Goal: Task Accomplishment & Management: Use online tool/utility

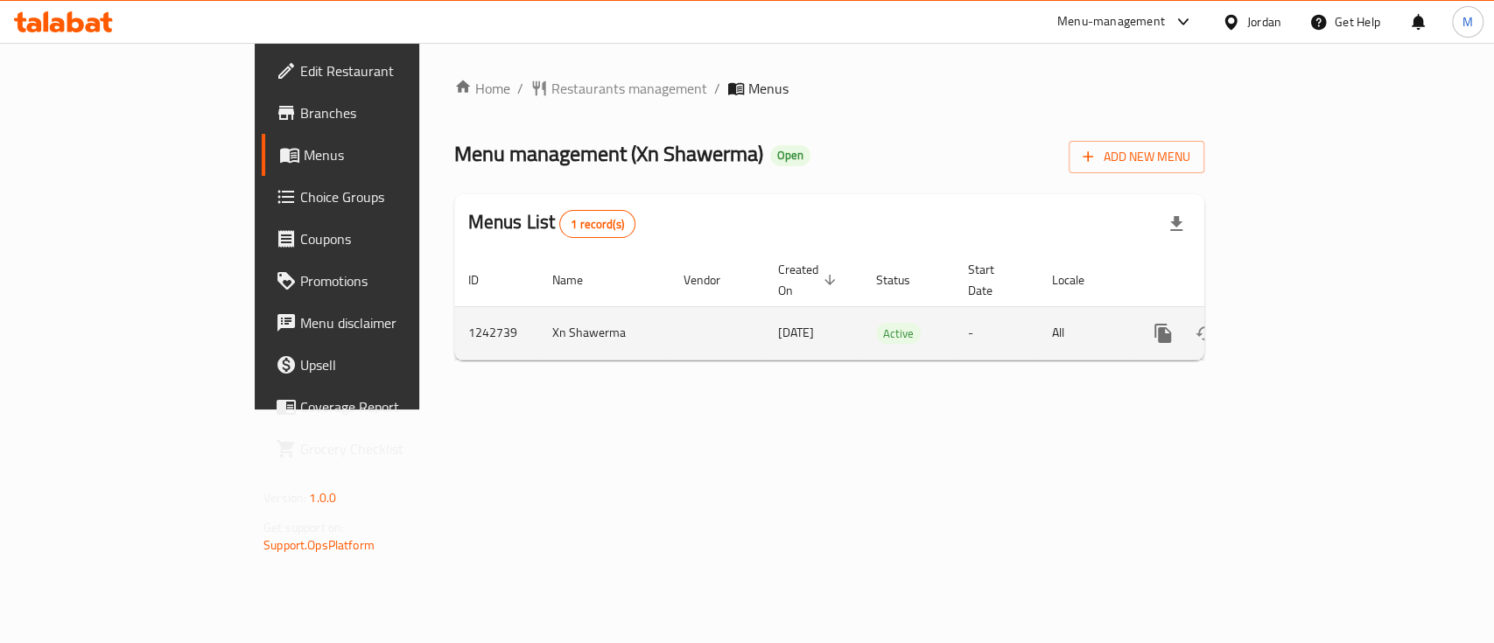
click at [1300, 323] on icon "enhanced table" at bounding box center [1289, 333] width 21 height 21
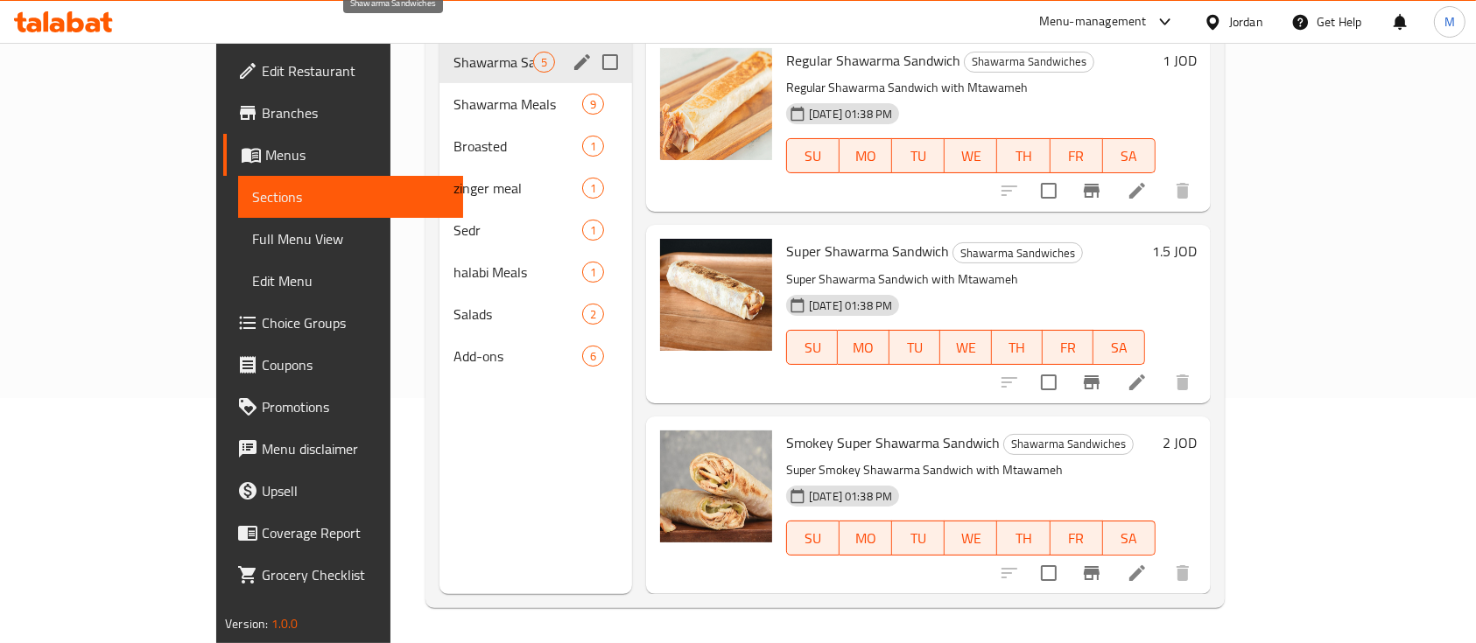
scroll to position [111, 0]
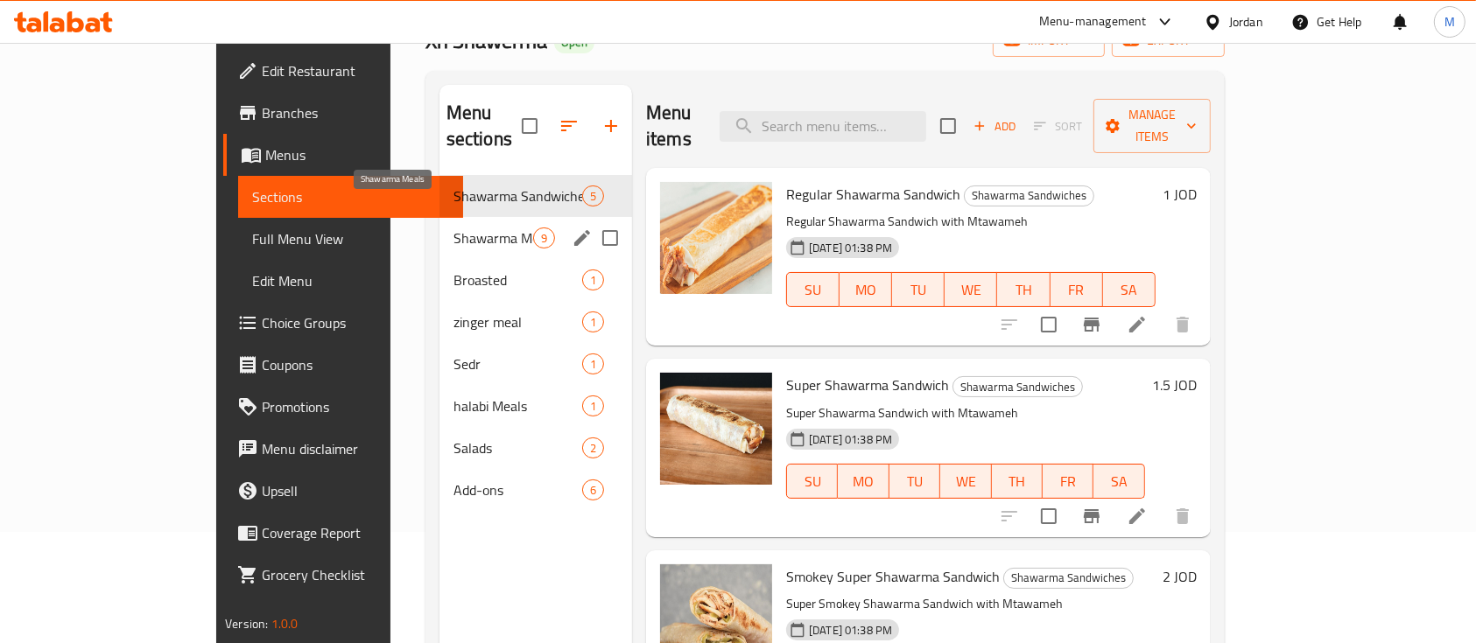
click at [453, 228] on span "Shawarma Meals" at bounding box center [493, 238] width 80 height 21
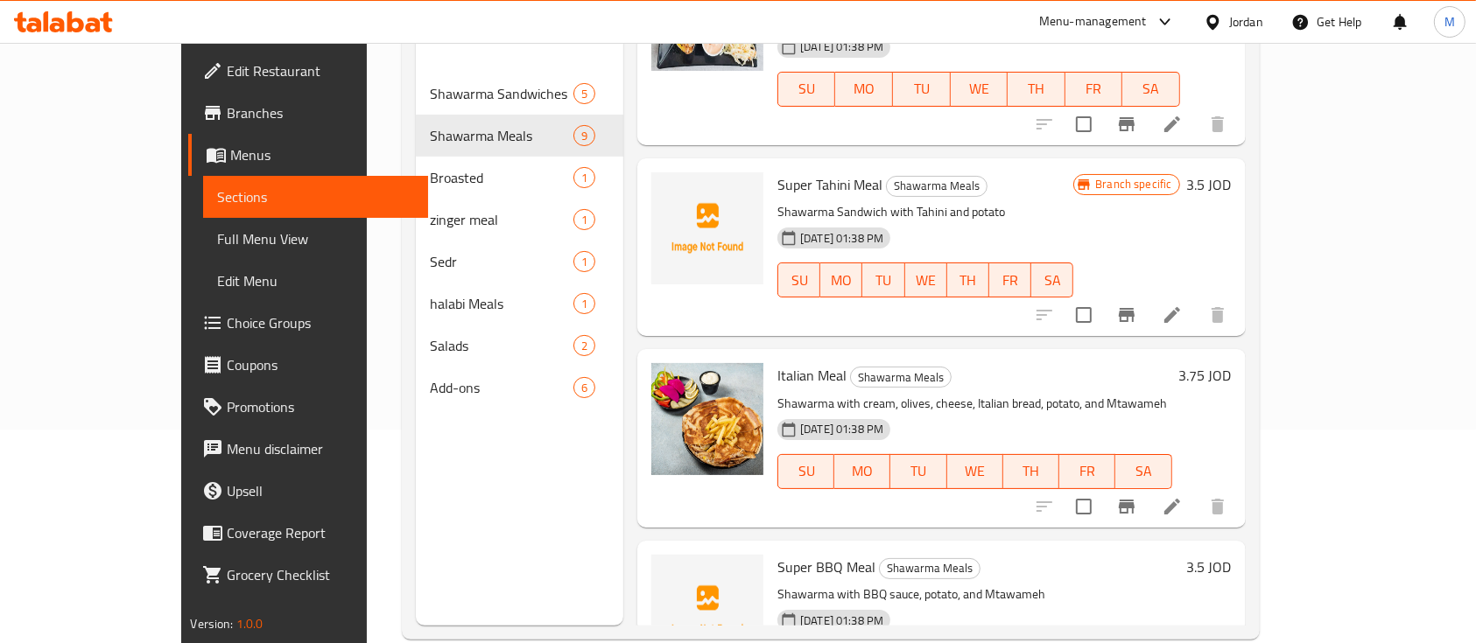
scroll to position [245, 0]
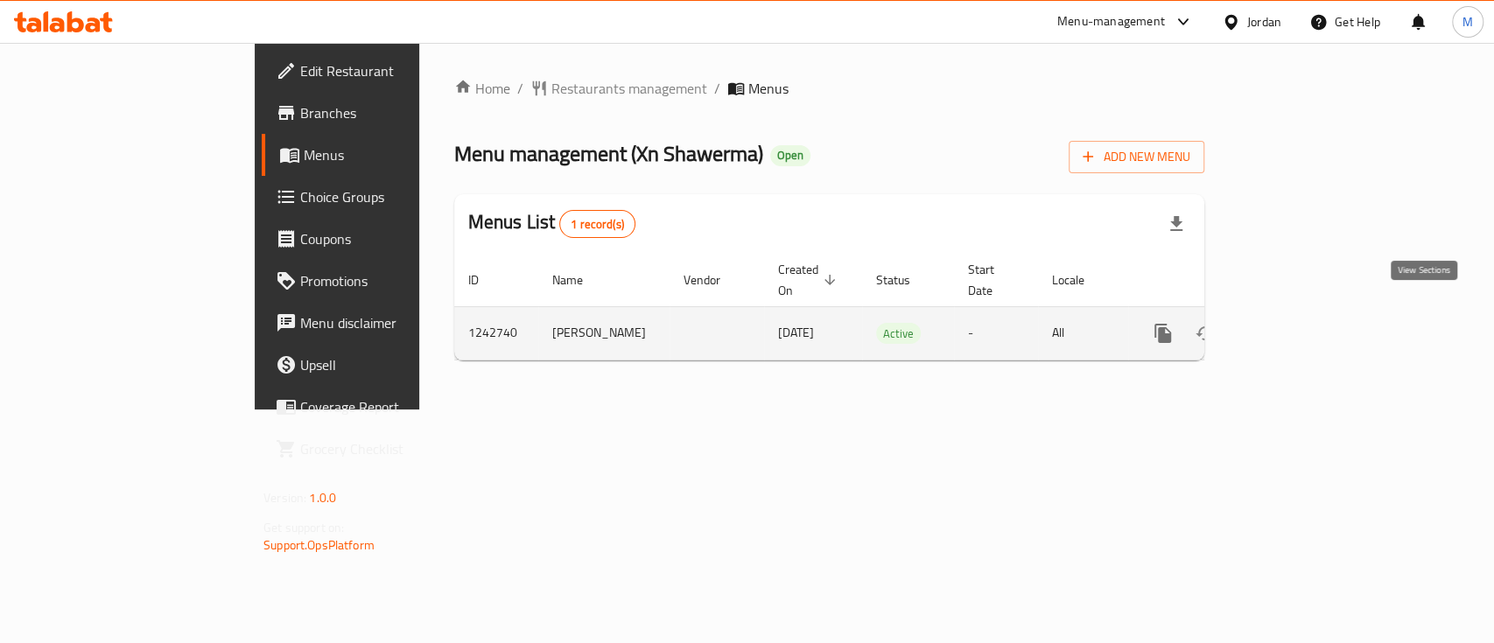
click at [1297, 326] on icon "enhanced table" at bounding box center [1289, 334] width 16 height 16
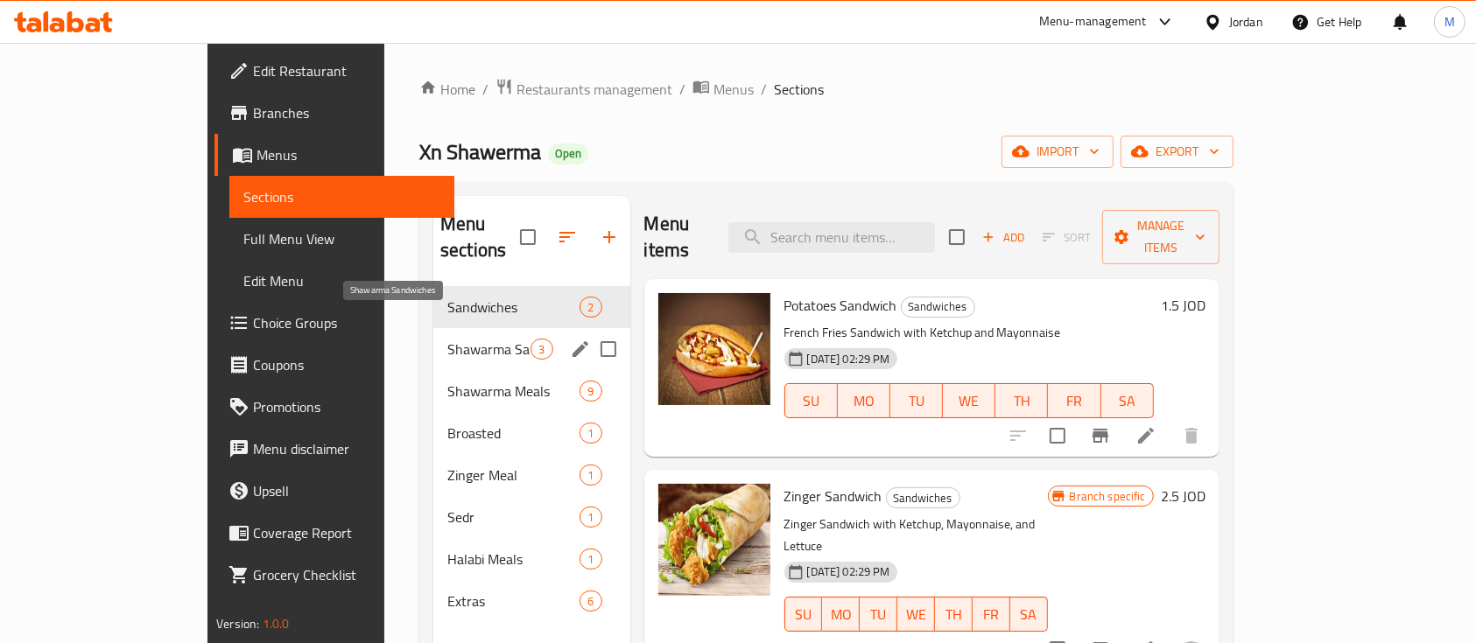
click at [447, 339] on span "Shawarma Sandwiches" at bounding box center [488, 349] width 83 height 21
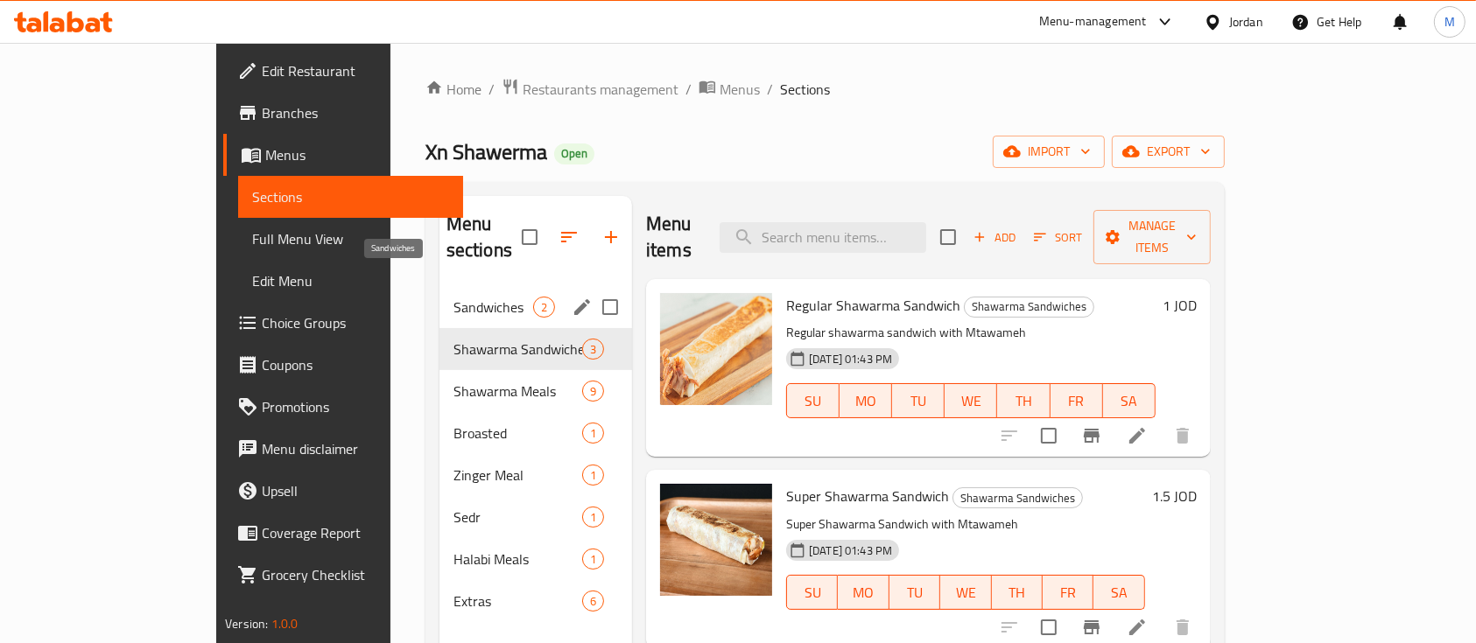
click at [453, 297] on span "Sandwiches" at bounding box center [493, 307] width 80 height 21
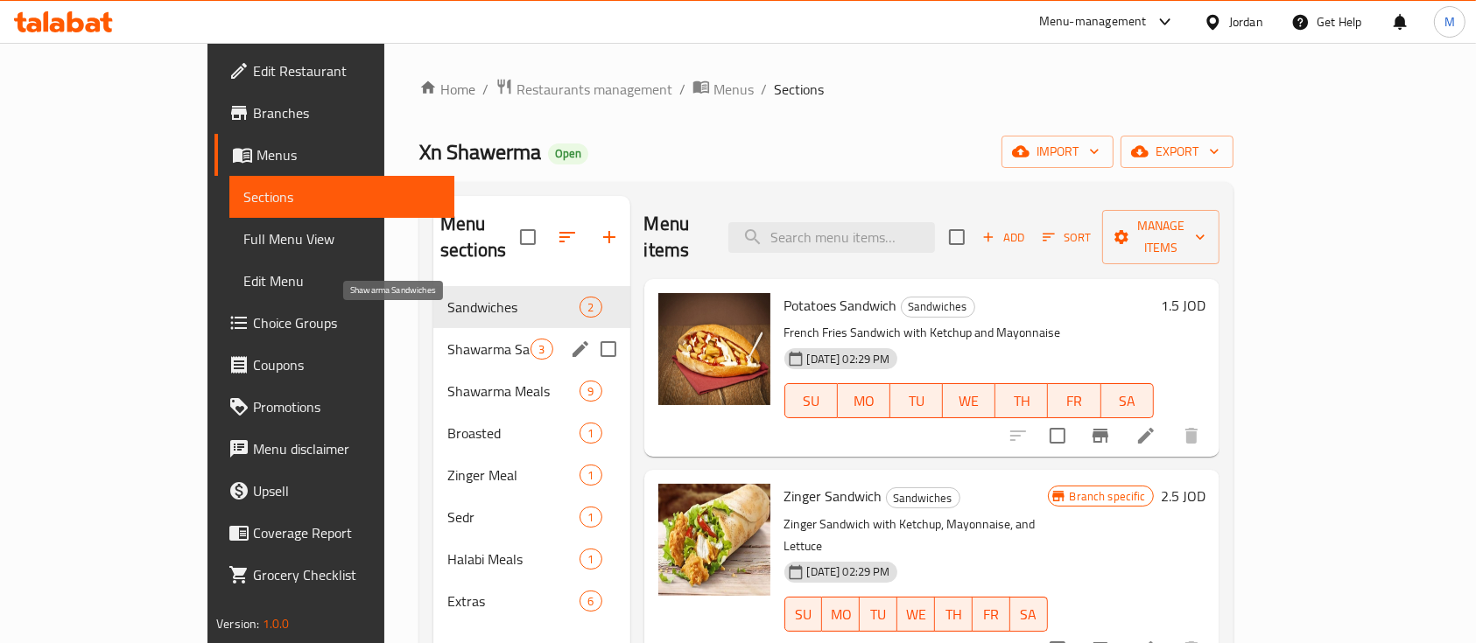
click at [447, 339] on span "Shawarma Sandwiches" at bounding box center [488, 349] width 83 height 21
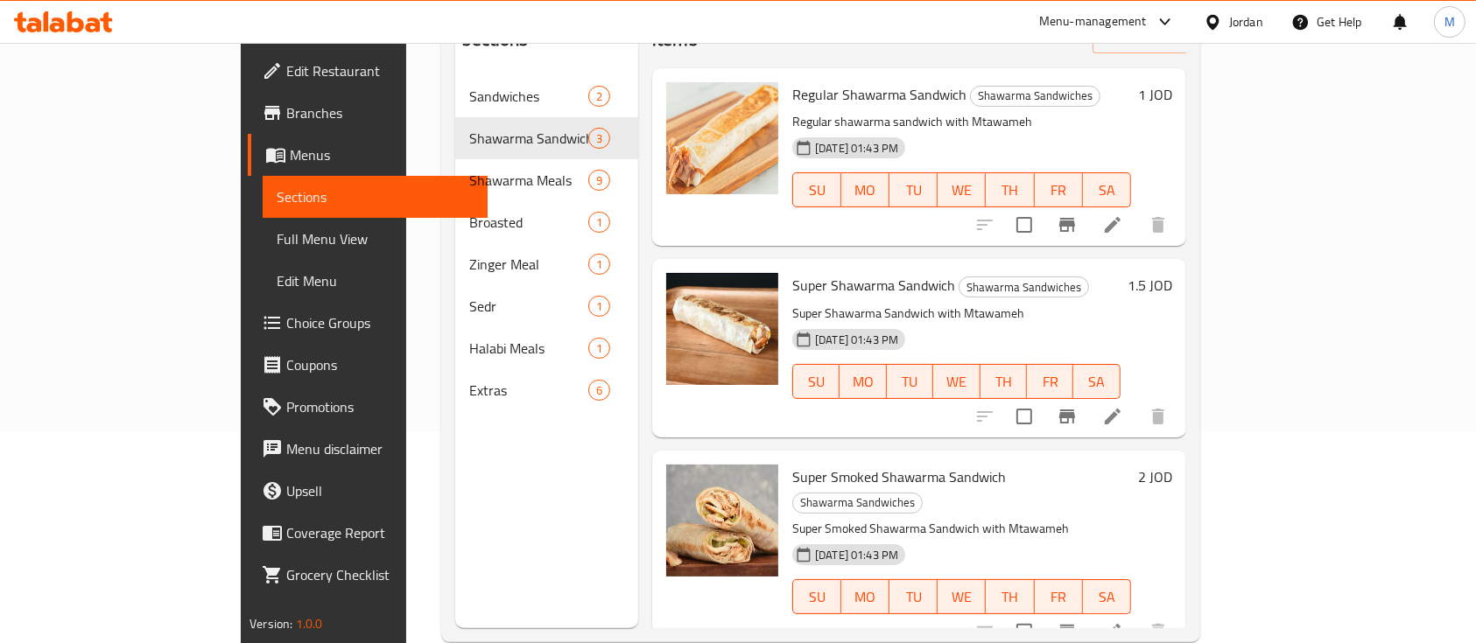
scroll to position [212, 0]
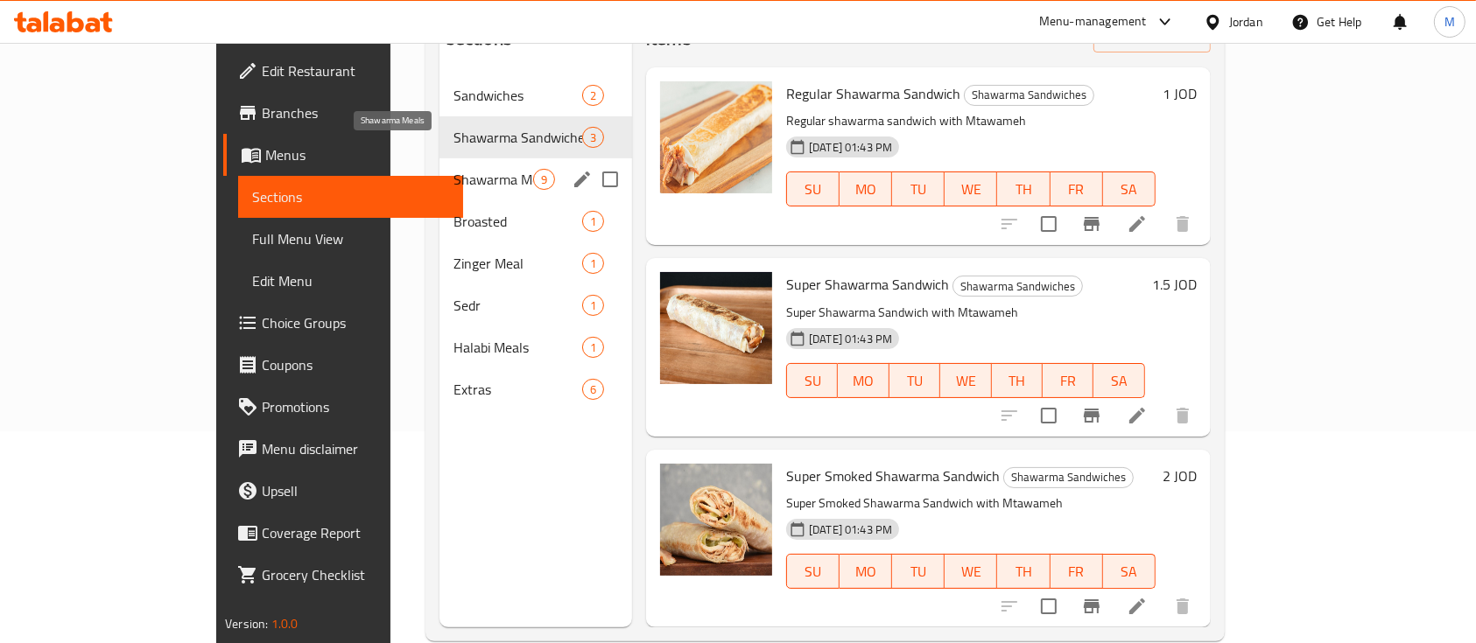
click at [453, 169] on span "Shawarma Meals" at bounding box center [493, 179] width 80 height 21
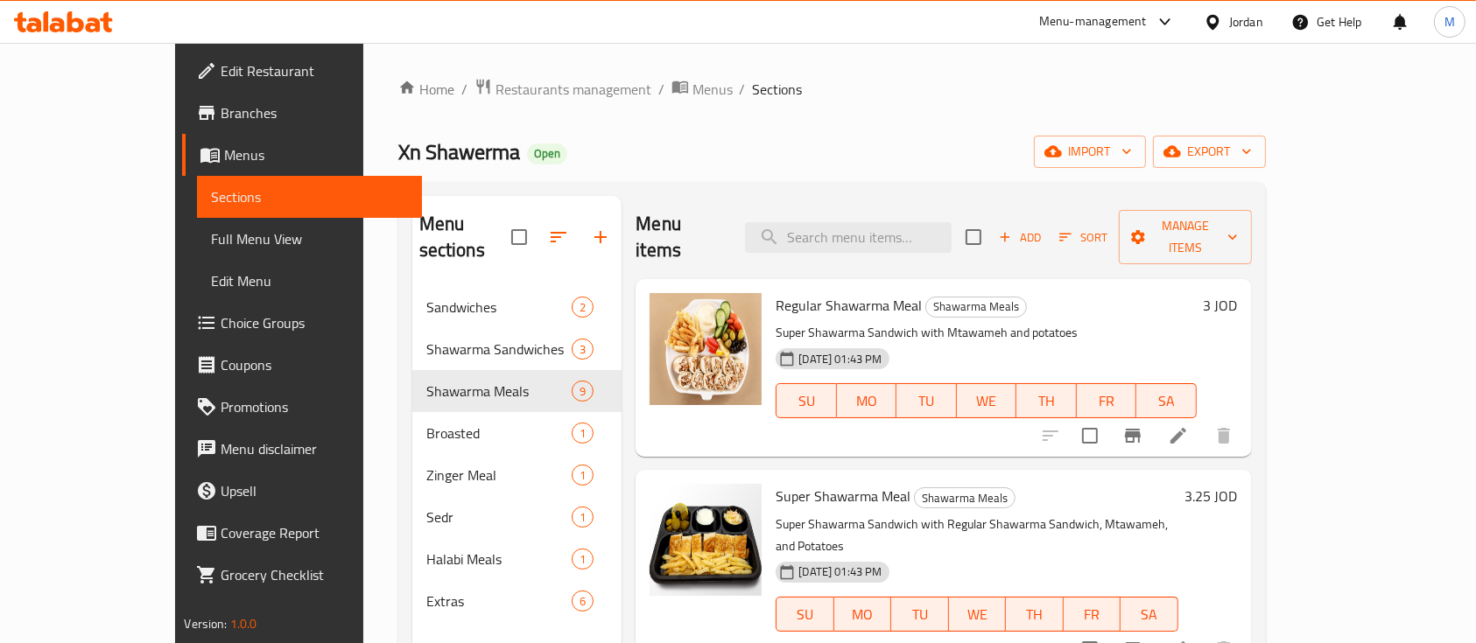
click at [430, 279] on nav "Sandwiches 2 Shawarma Sandwiches 3 Shawarma Meals 9 Broasted 1 Zinger Meal 1 Se…" at bounding box center [517, 454] width 210 height 350
click at [1252, 150] on span "export" at bounding box center [1209, 152] width 85 height 22
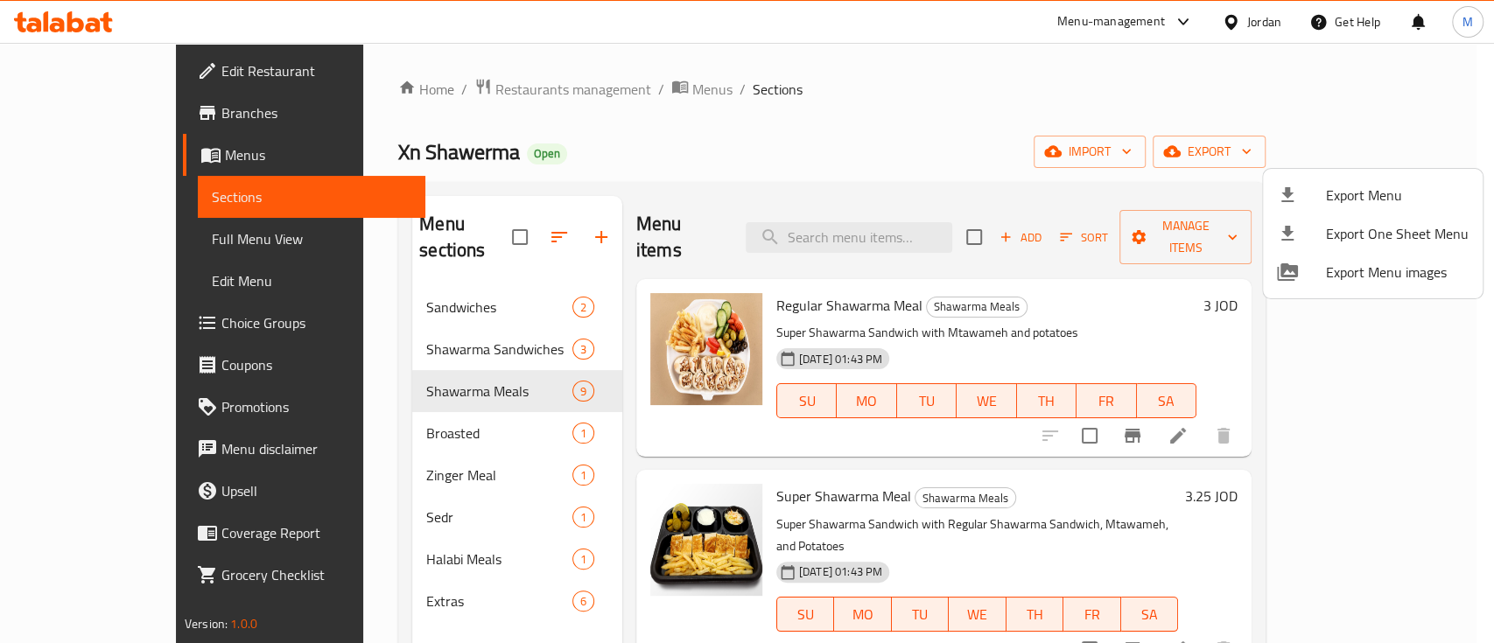
click at [1362, 187] on span "Export Menu" at bounding box center [1397, 195] width 143 height 21
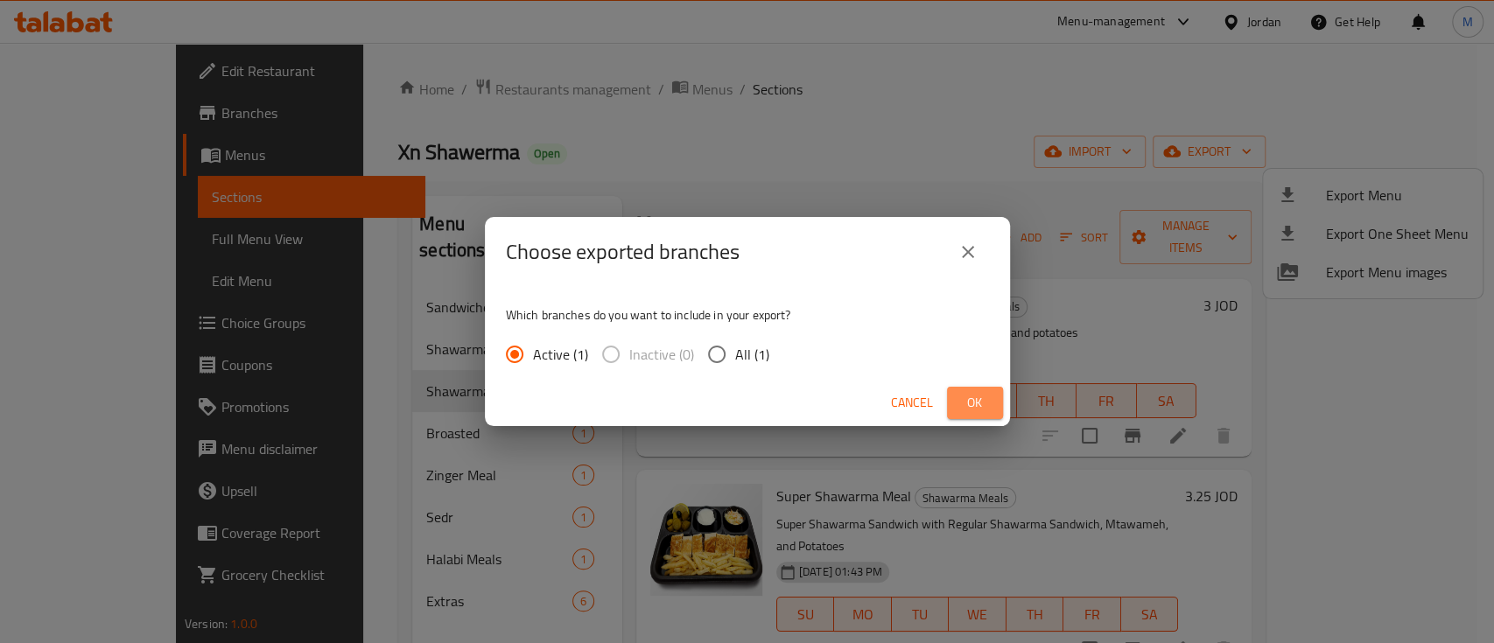
click at [988, 404] on button "Ok" at bounding box center [975, 403] width 56 height 32
